Goal: Check status

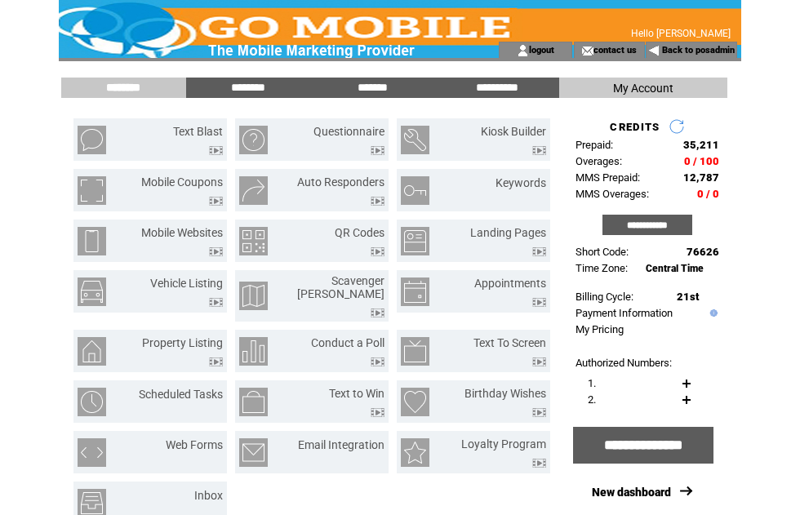
scroll to position [1, 0]
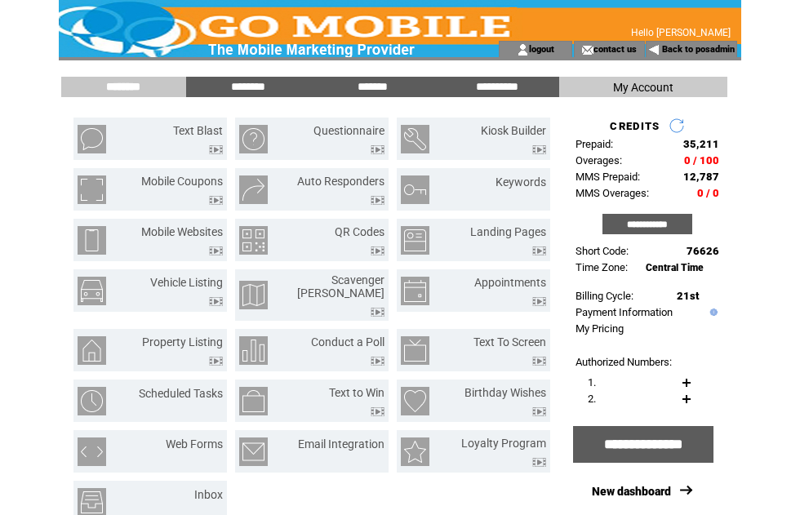
click at [703, 50] on link "Back to posadmin" at bounding box center [698, 49] width 73 height 11
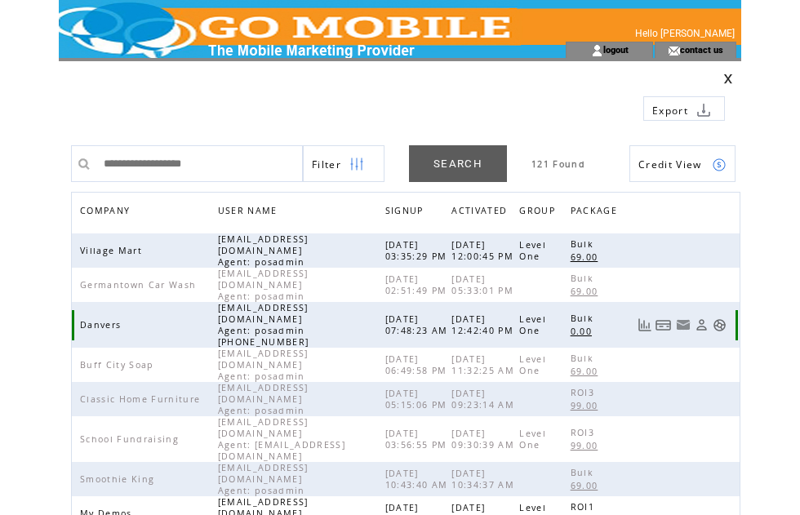
click at [724, 318] on link at bounding box center [719, 325] width 14 height 14
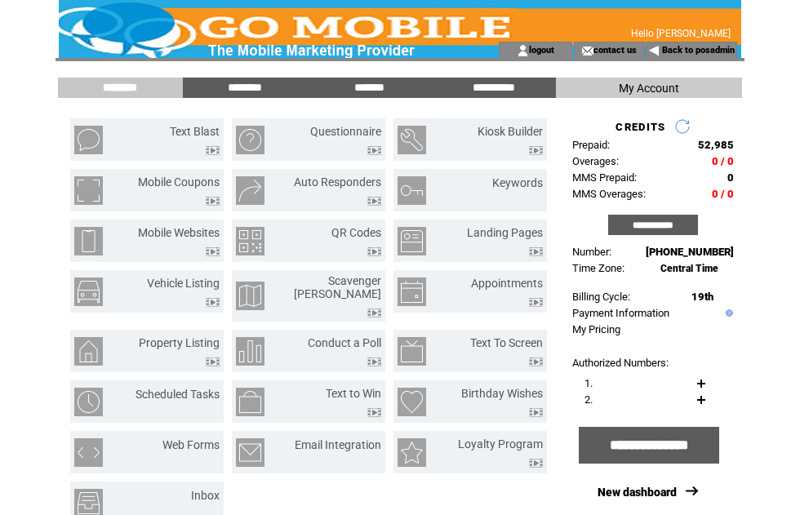
click at [372, 86] on input "*******" at bounding box center [369, 88] width 122 height 14
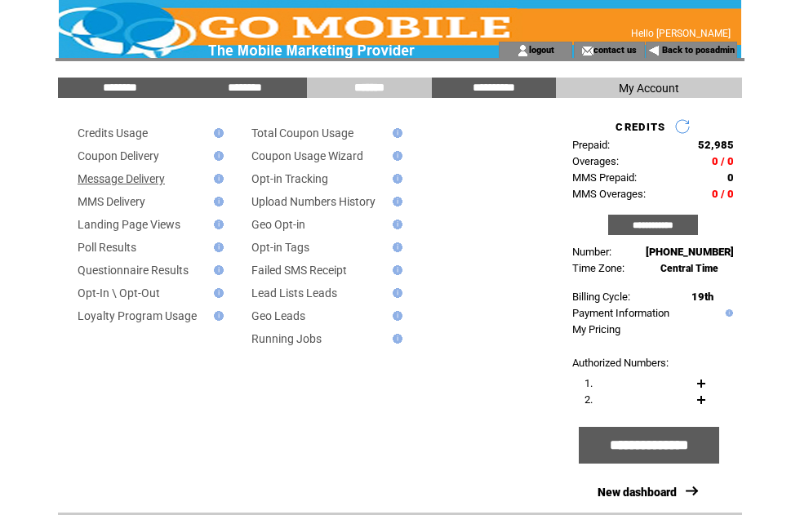
click at [154, 177] on link "Message Delivery" at bounding box center [121, 178] width 87 height 13
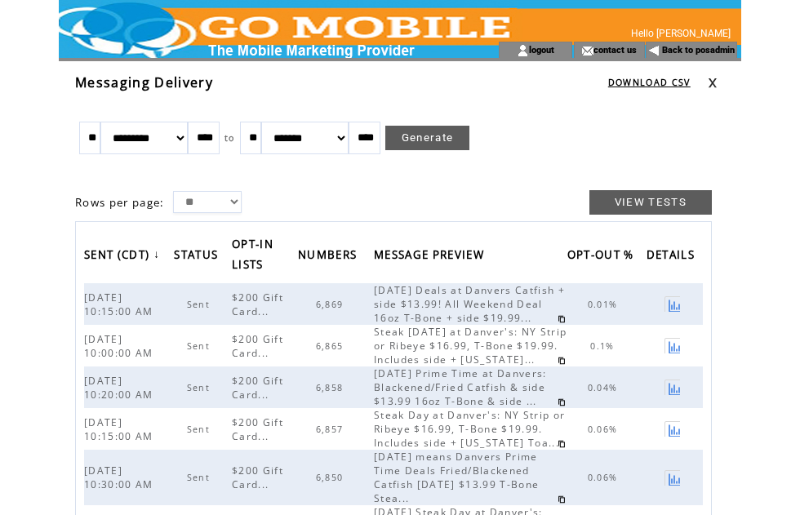
scroll to position [22, 0]
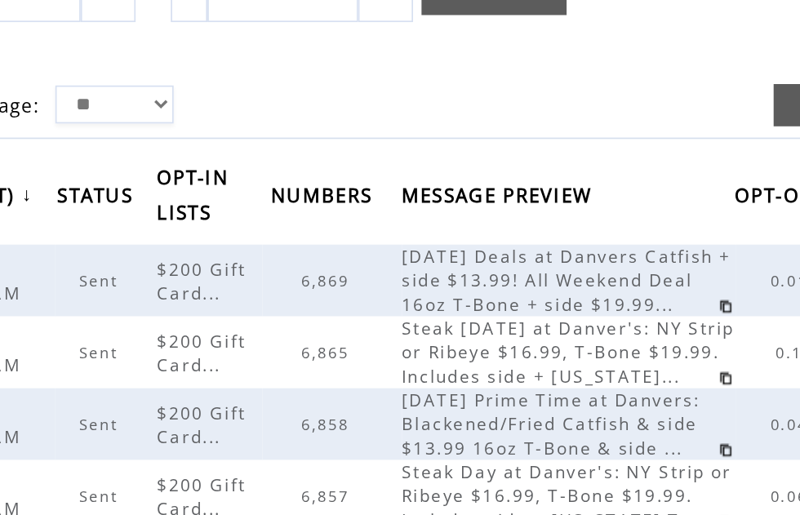
click at [374, 261] on span "Friday Deals at Danvers Catfish + side $13.99! All Weekend Deal 16oz T-Bone + s…" at bounding box center [469, 282] width 191 height 42
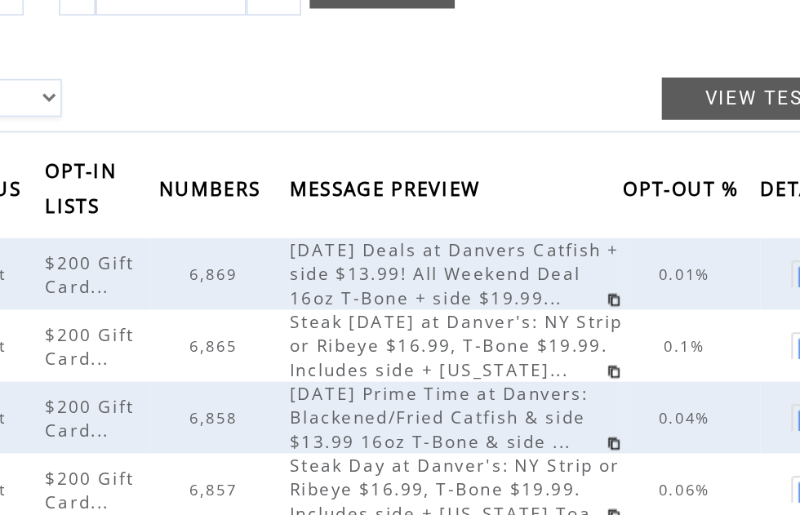
click at [316, 277] on span "6,869" at bounding box center [332, 282] width 32 height 11
